Goal: Task Accomplishment & Management: Manage account settings

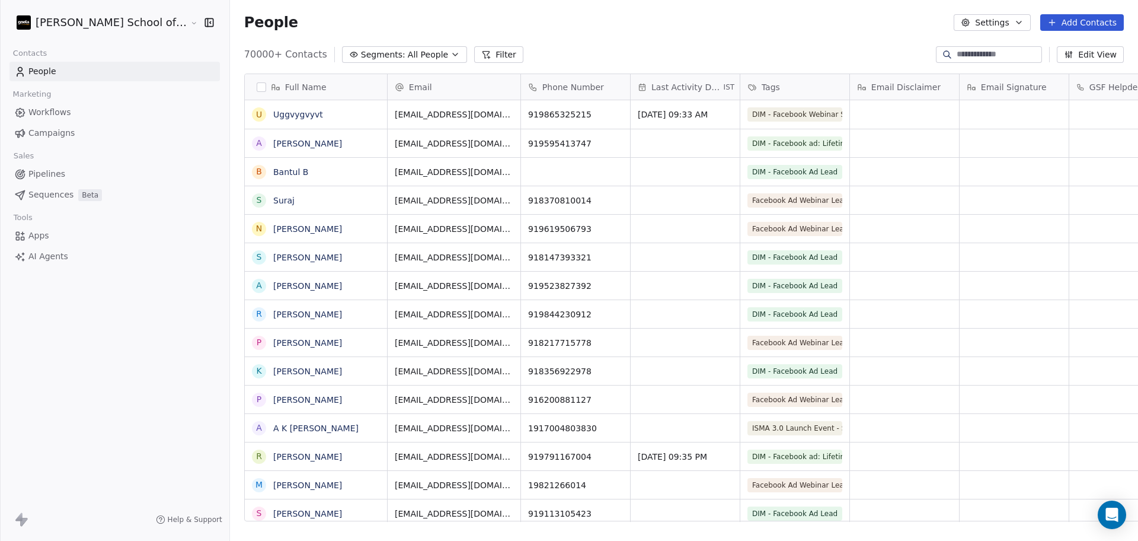
scroll to position [464, 942]
click at [39, 135] on span "Campaigns" at bounding box center [51, 133] width 46 height 12
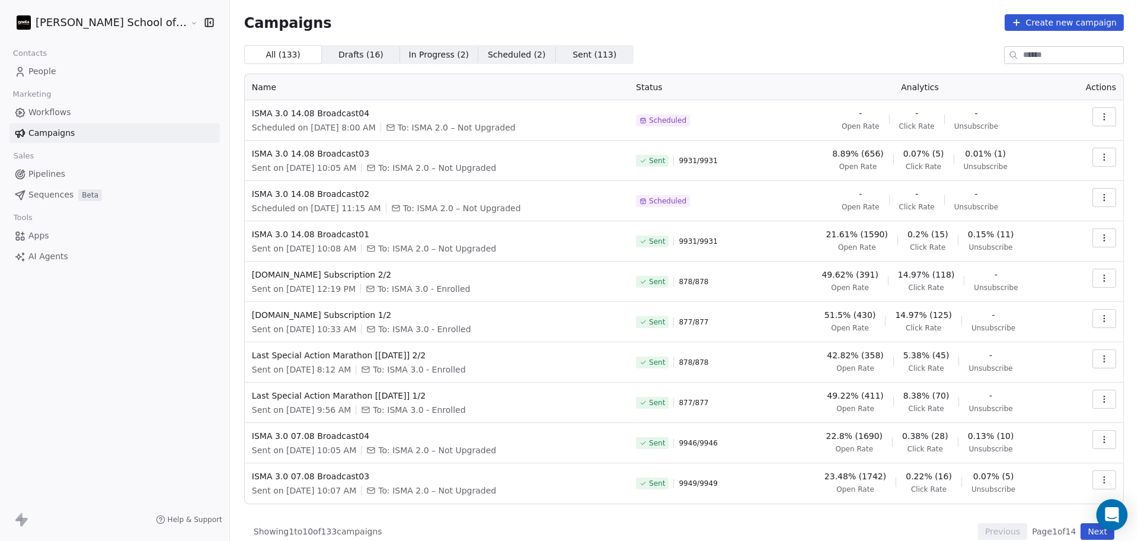
click at [1110, 517] on icon "Open Intercom Messenger" at bounding box center [1112, 514] width 15 height 15
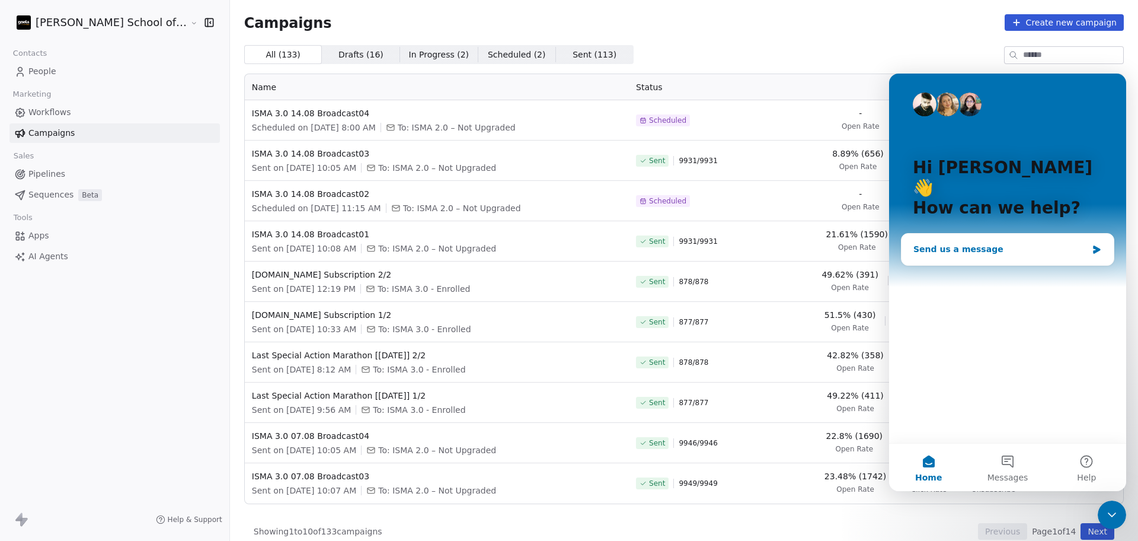
click at [1003, 236] on div "Send us a message" at bounding box center [1008, 249] width 212 height 31
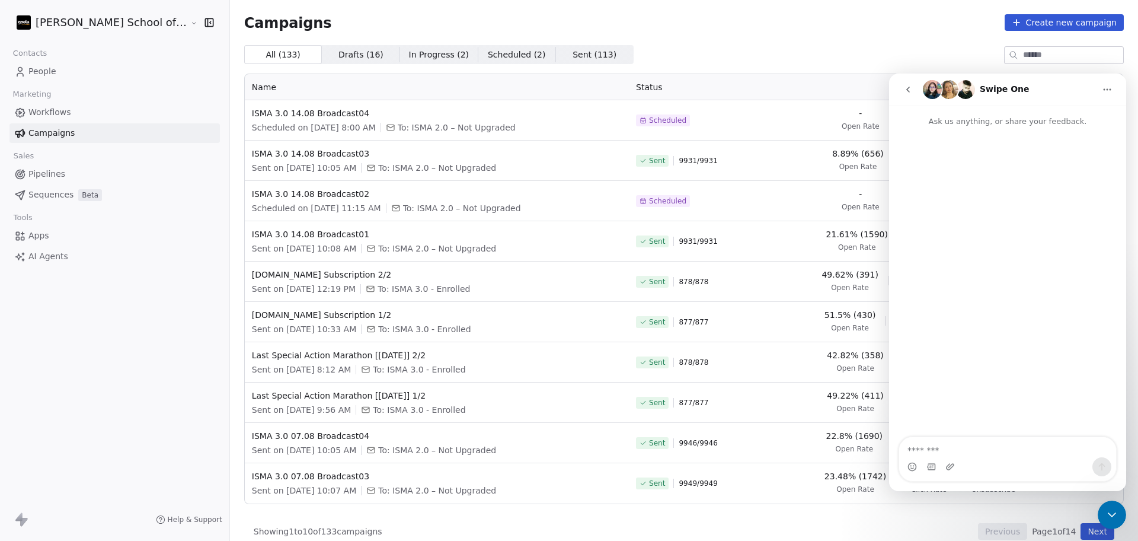
click at [966, 453] on textarea "Message…" at bounding box center [1007, 447] width 217 height 20
drag, startPoint x: 322, startPoint y: 193, endPoint x: 205, endPoint y: 190, distance: 116.9
click at [245, 190] on td "ISMA 3.0 14.08 Broadcast02 Scheduled on [DATE] 11:15 AM To: ISMA 2.0 – Not Upgr…" at bounding box center [437, 201] width 384 height 40
copy span "ISMA 3.0 14.08 Broadcast02"
click at [1070, 458] on div "Intercom messenger" at bounding box center [1007, 466] width 217 height 19
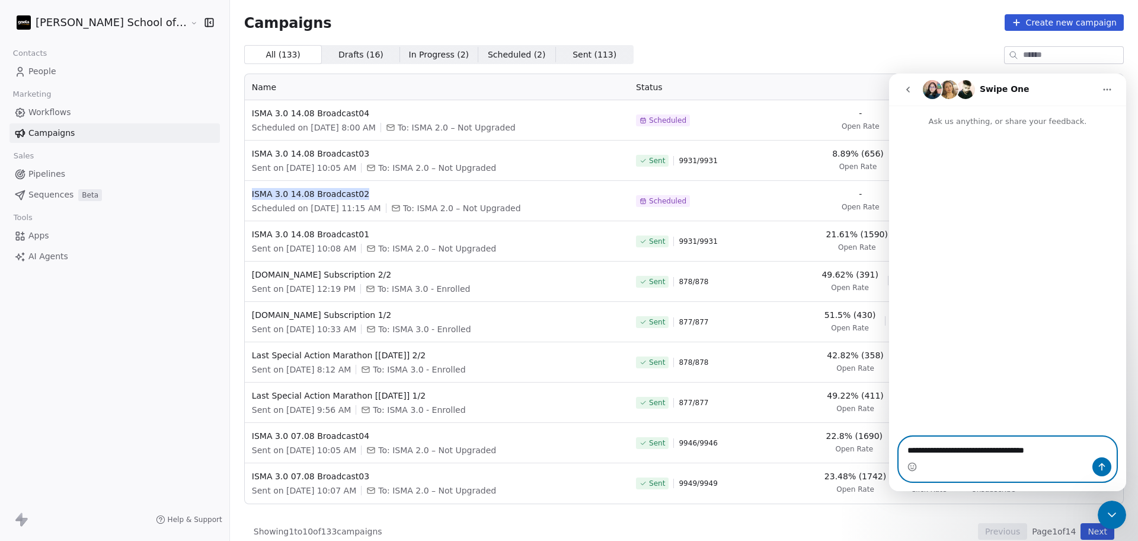
click at [1062, 448] on textarea "**********" at bounding box center [1007, 447] width 217 height 20
paste textarea "**********"
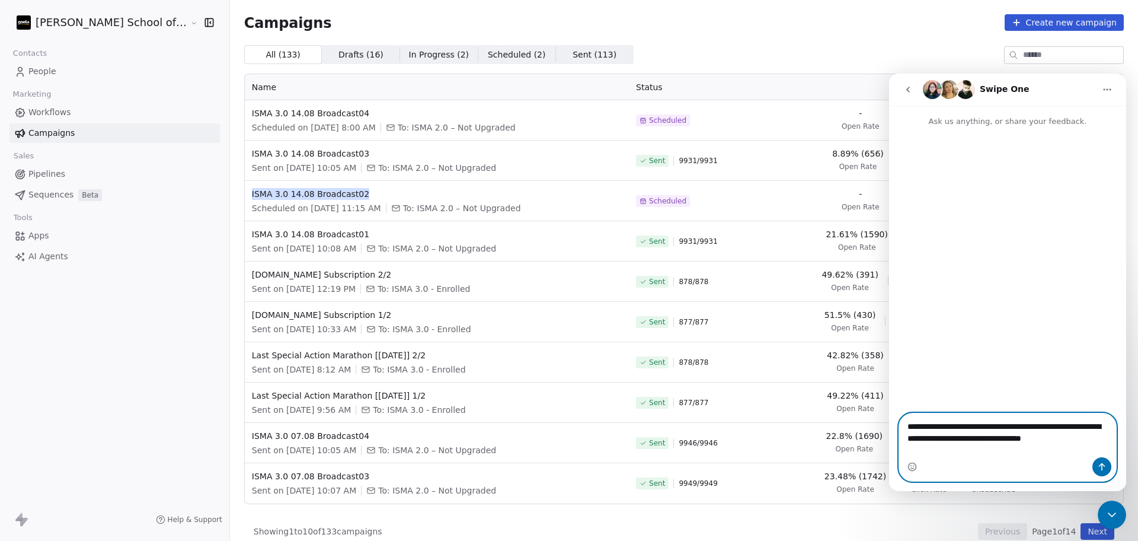
type textarea "**********"
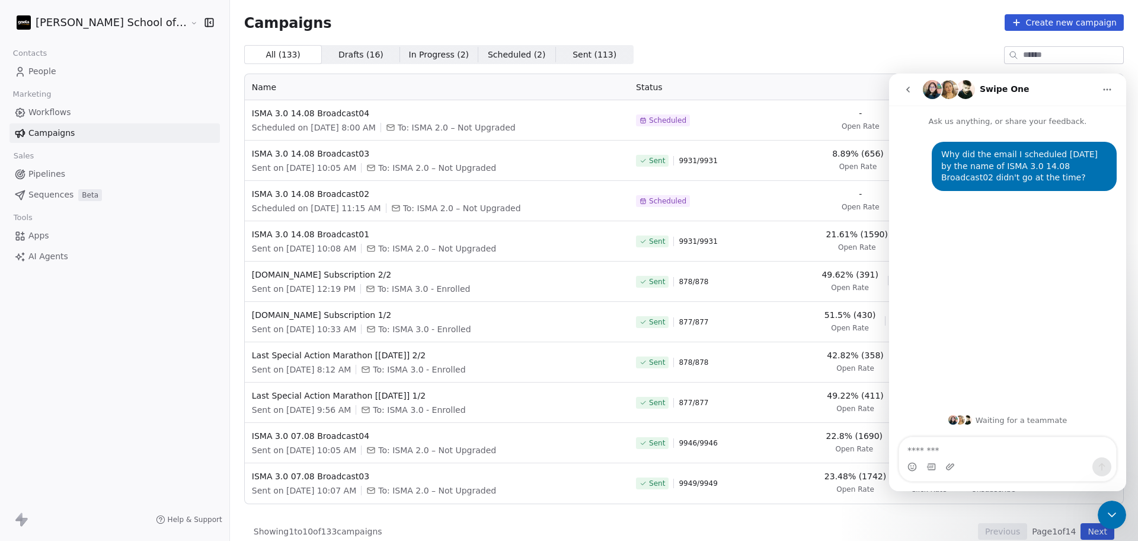
click at [640, 66] on div "All ( 133 ) All ( 133 ) Drafts ( 16 ) Drafts ( 16 ) In Progress ( 2 ) In Progre…" at bounding box center [684, 292] width 880 height 494
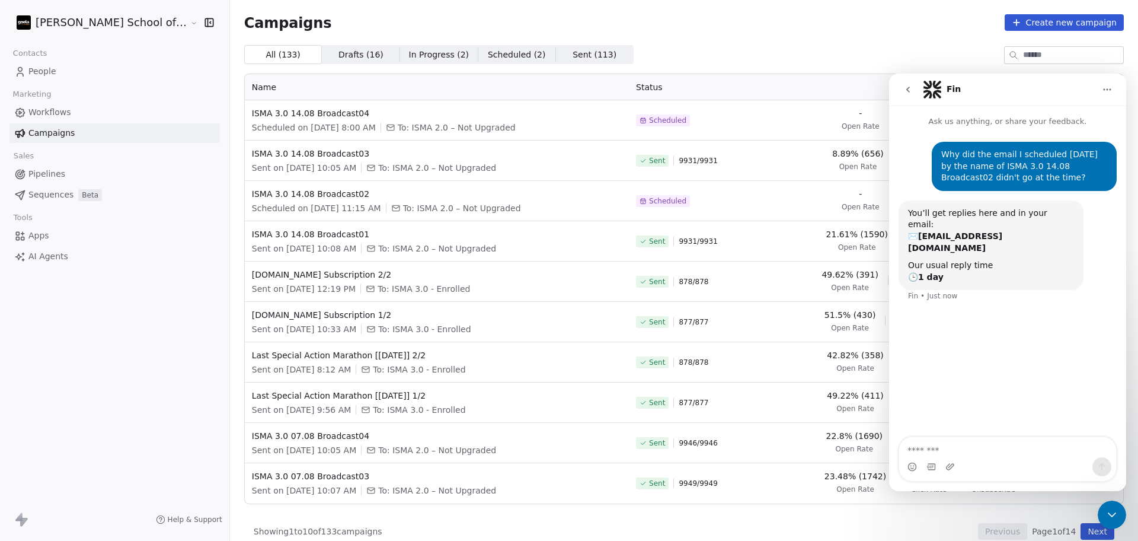
click at [914, 89] on button "go back" at bounding box center [908, 89] width 23 height 23
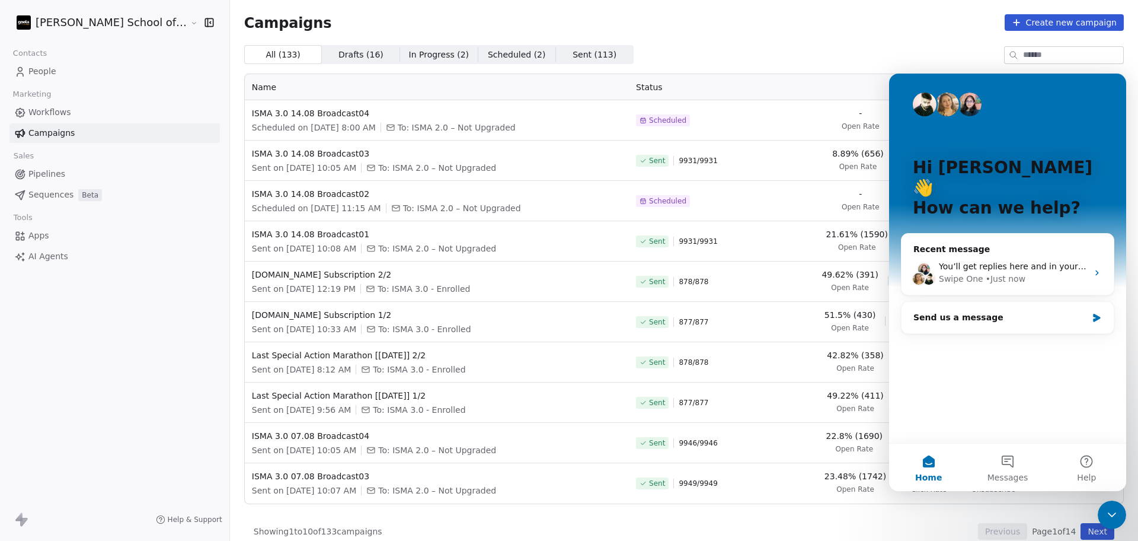
click at [1122, 512] on div "Close Intercom Messenger" at bounding box center [1112, 514] width 28 height 28
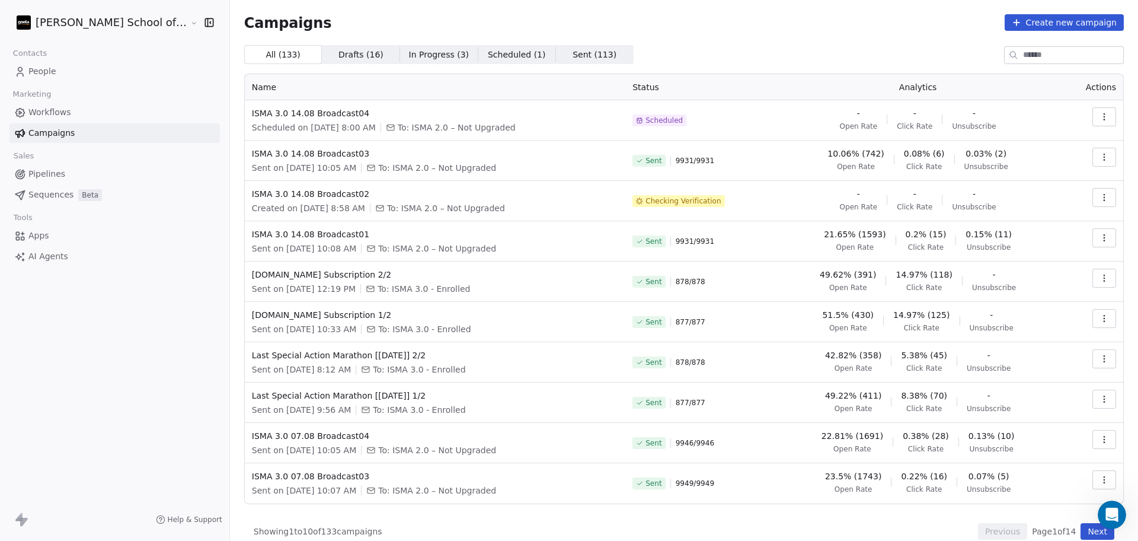
click at [1108, 519] on icon "Open Intercom Messenger" at bounding box center [1113, 515] width 20 height 20
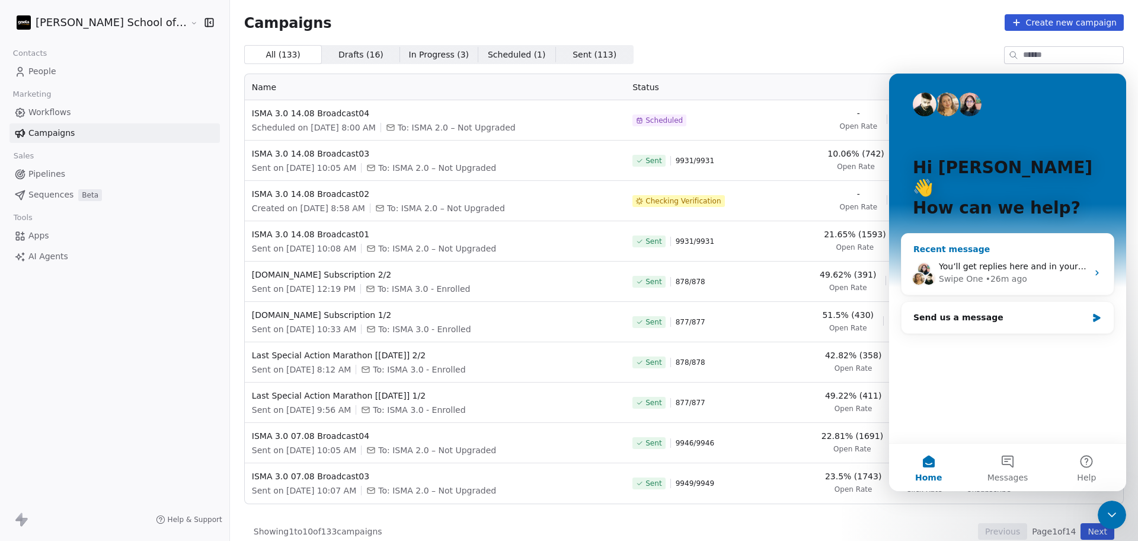
click at [1028, 251] on div "You’ll get replies here and in your email: ✉️ [EMAIL_ADDRESS][DOMAIN_NAME] Our …" at bounding box center [1008, 273] width 212 height 44
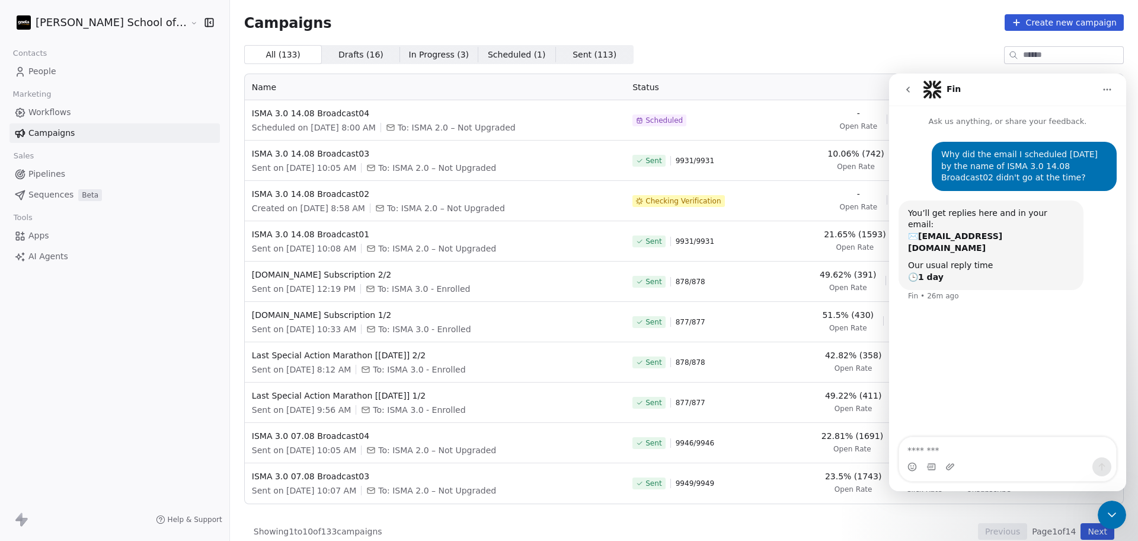
click at [981, 447] on textarea "Message…" at bounding box center [1007, 447] width 217 height 20
type textarea "**********"
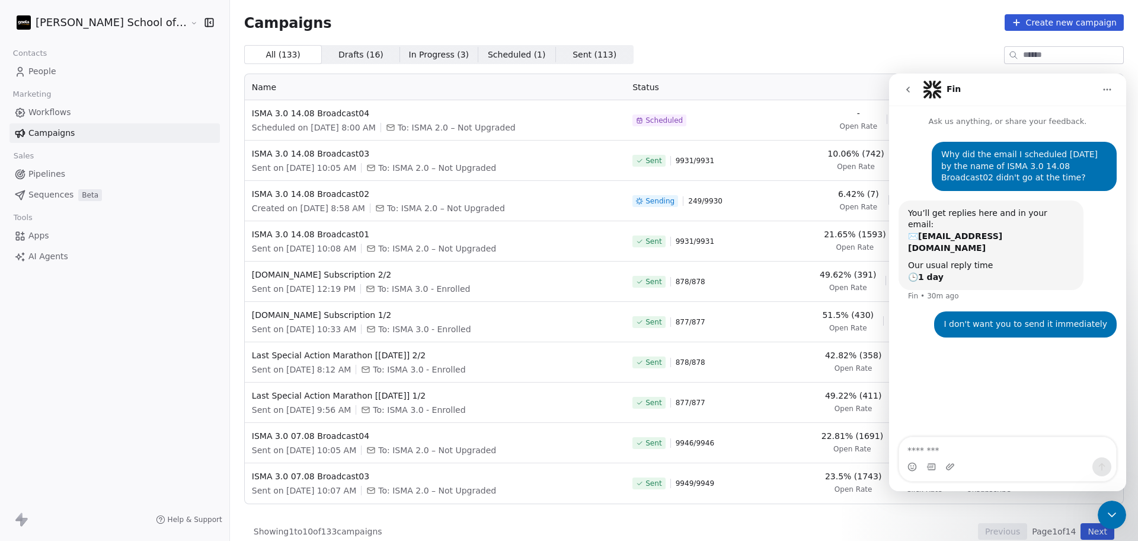
click at [1118, 90] on button "Home" at bounding box center [1107, 89] width 23 height 23
click at [799, 213] on td "6.42% (7) Open Rate - Click Rate - Unsubscribe" at bounding box center [918, 201] width 289 height 40
click at [1115, 519] on icon "Close Intercom Messenger" at bounding box center [1112, 515] width 14 height 14
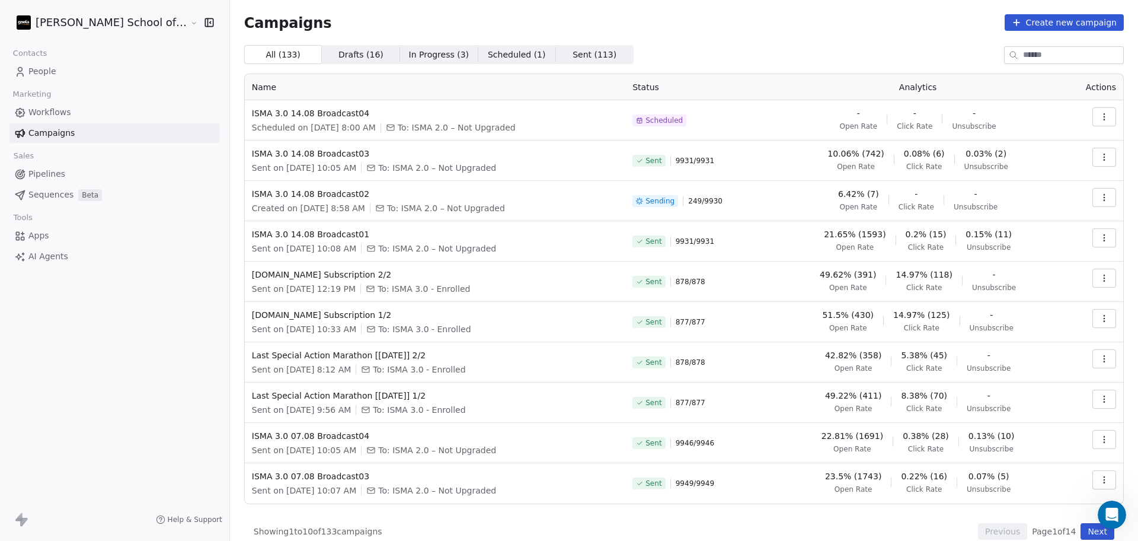
click at [1098, 203] on button "button" at bounding box center [1105, 197] width 24 height 19
click at [1021, 292] on div "Pause" at bounding box center [1007, 300] width 54 height 19
